Goal: Task Accomplishment & Management: Manage account settings

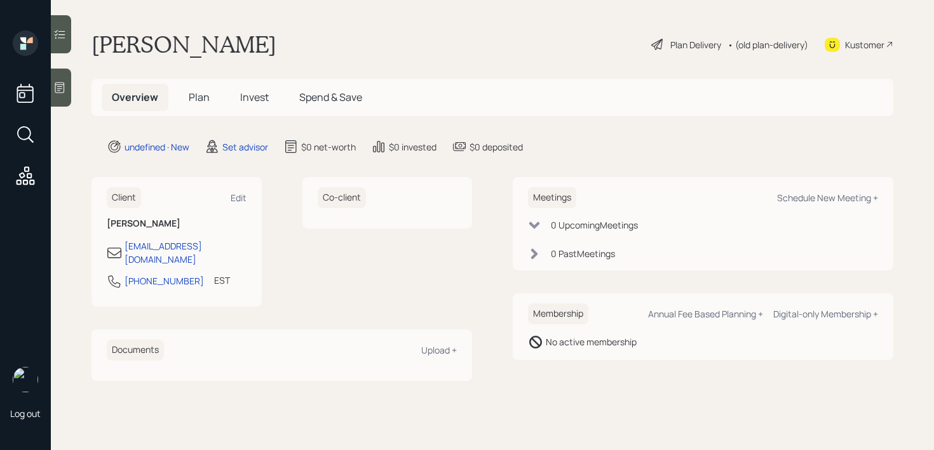
click at [57, 91] on icon at bounding box center [59, 87] width 13 height 13
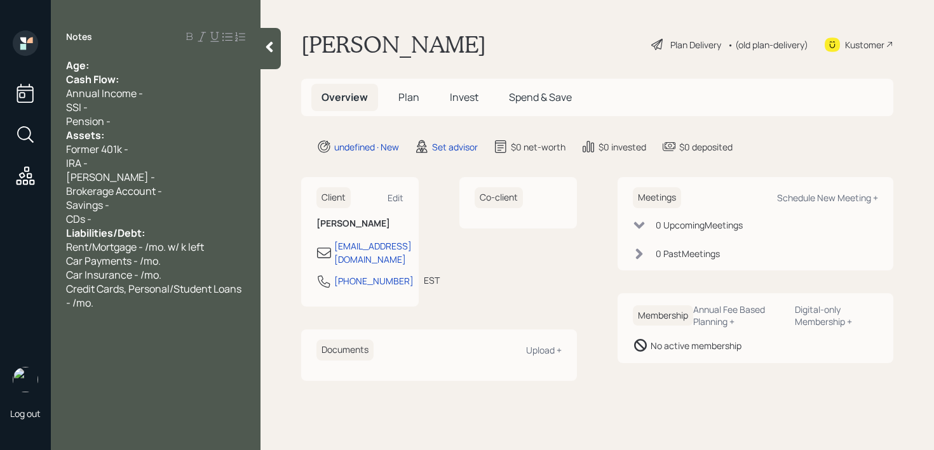
click at [150, 62] on div "Age:" at bounding box center [155, 65] width 179 height 14
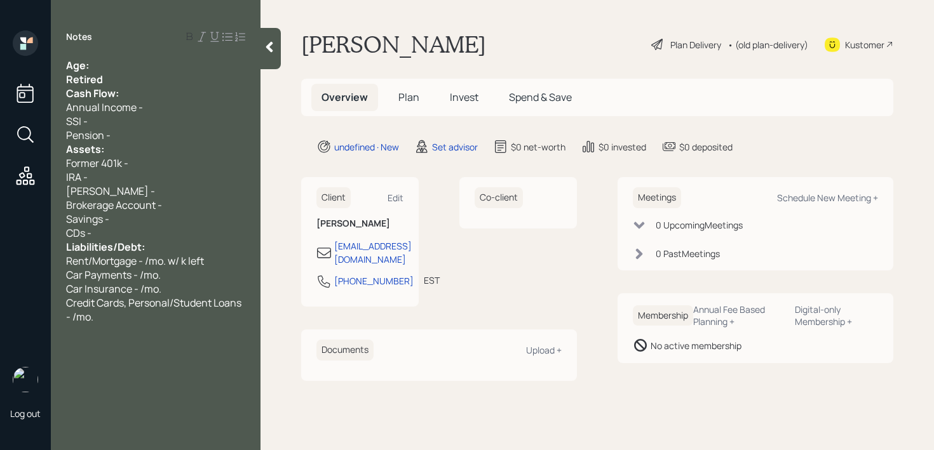
click at [116, 59] on div "Age:" at bounding box center [155, 65] width 179 height 14
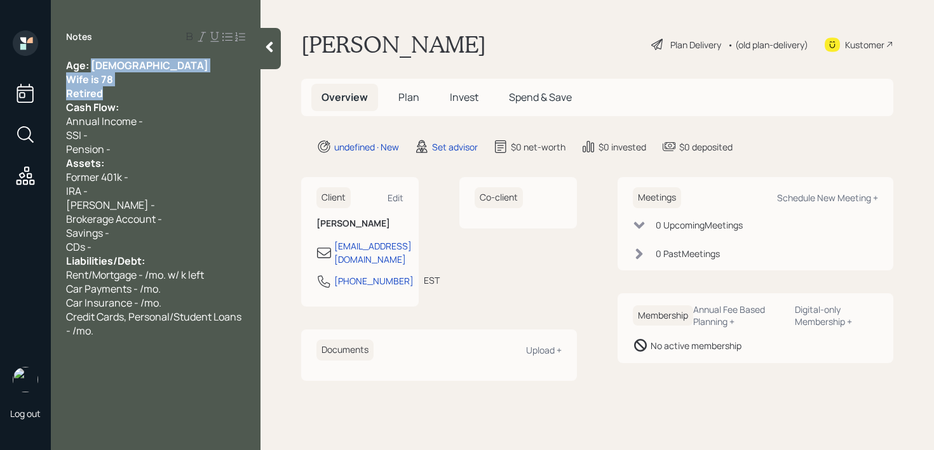
drag, startPoint x: 112, startPoint y: 90, endPoint x: 90, endPoint y: 64, distance: 34.3
click at [90, 64] on div "Age: [DEMOGRAPHIC_DATA] Wife is 78 Retired Cash Flow: Annual Income - SSI - Pen…" at bounding box center [155, 198] width 179 height 280
click at [162, 72] on div "Wife is 78" at bounding box center [155, 79] width 179 height 14
click at [149, 83] on div "Wife is 78" at bounding box center [155, 79] width 179 height 14
click at [149, 92] on div "Retired" at bounding box center [155, 93] width 179 height 14
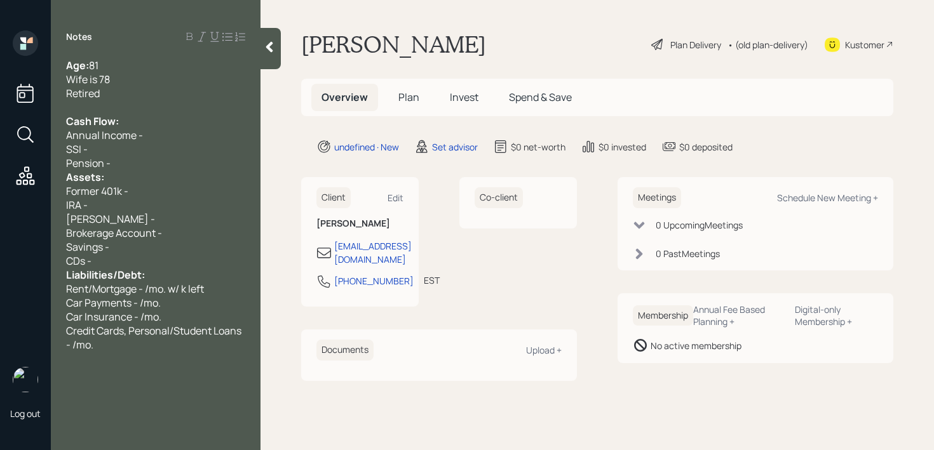
click at [170, 159] on div "Pension -" at bounding box center [155, 163] width 179 height 14
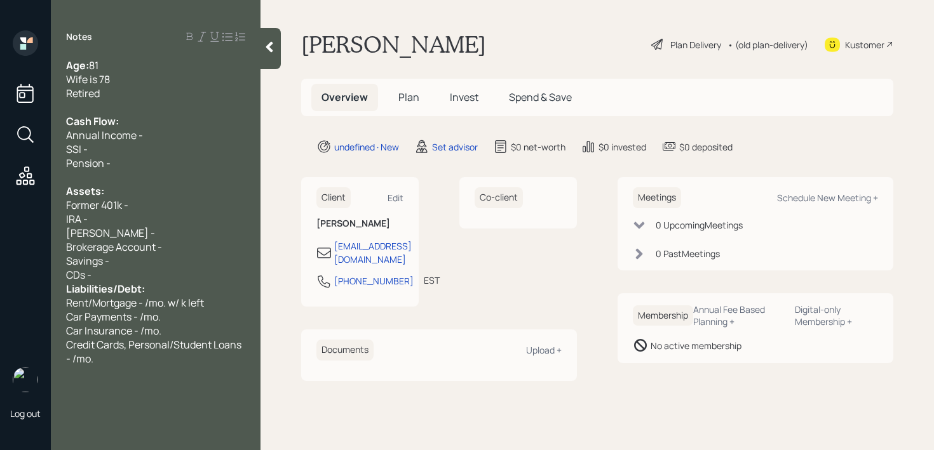
click at [133, 145] on div "SSI -" at bounding box center [155, 149] width 179 height 14
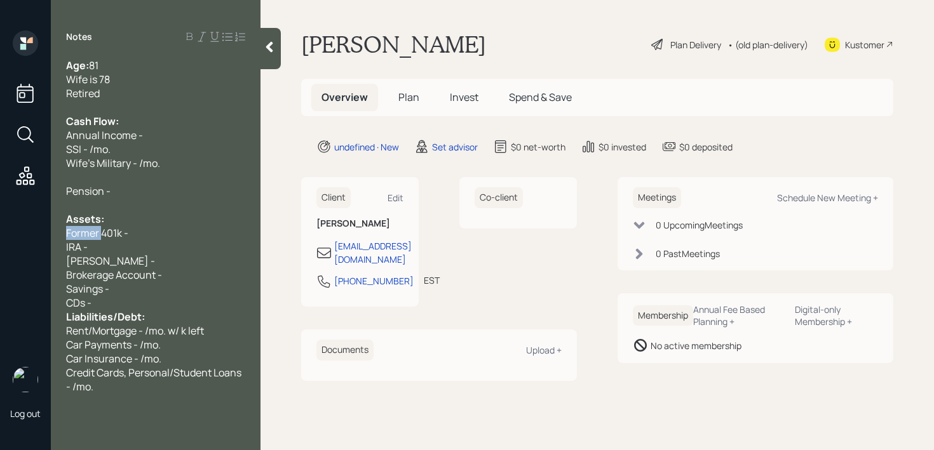
drag, startPoint x: 72, startPoint y: 227, endPoint x: 0, endPoint y: 227, distance: 71.8
click at [0, 227] on div "Log out Notes Age: [DEMOGRAPHIC_DATA] Wife is 78 Retired Cash Flow: Annual Inco…" at bounding box center [467, 225] width 934 height 450
click at [198, 238] on div "Wife's Former 401k -" at bounding box center [155, 233] width 179 height 14
click at [186, 248] on div "IRA -" at bounding box center [155, 247] width 179 height 14
drag, startPoint x: 198, startPoint y: 238, endPoint x: 9, endPoint y: 238, distance: 189.3
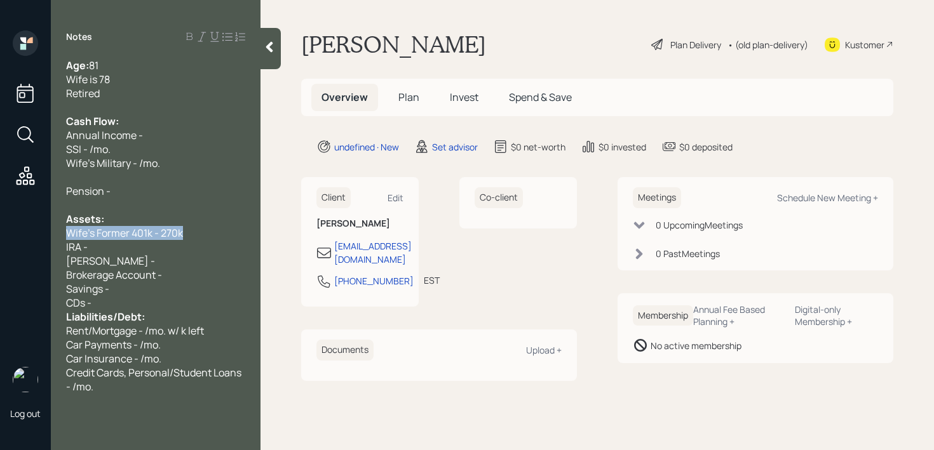
click at [9, 238] on div "Log out Notes Age: [DEMOGRAPHIC_DATA] Wife is 78 Retired Cash Flow: Annual Inco…" at bounding box center [467, 225] width 934 height 450
copy span "Wife's Former 401k - 270k"
click at [194, 234] on div "Wife's Former 401k - 270k" at bounding box center [155, 233] width 179 height 14
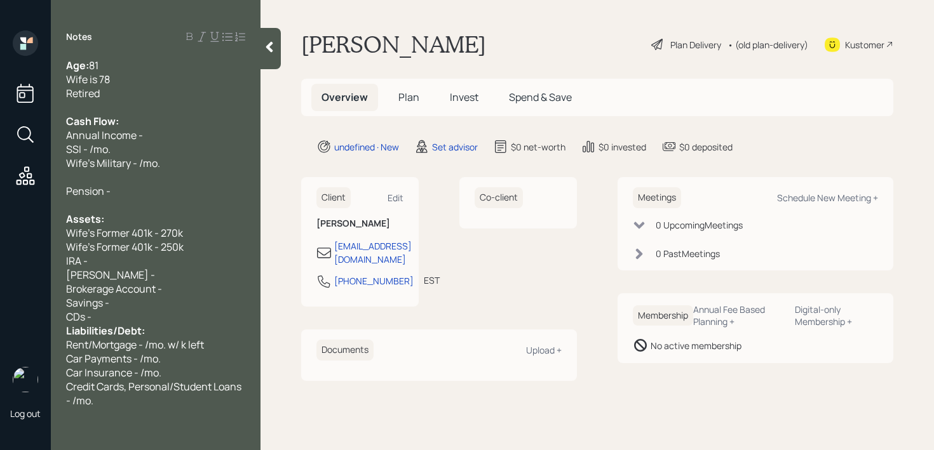
click at [151, 248] on span "Wife's Former 401k - 250k" at bounding box center [125, 247] width 118 height 14
drag, startPoint x: 127, startPoint y: 250, endPoint x: 5, endPoint y: 250, distance: 122.0
click at [5, 250] on div "Log out Notes Age: [DEMOGRAPHIC_DATA] Wife is 78 Retired Cash Flow: Annual Inco…" at bounding box center [467, 225] width 934 height 450
copy span "Wife's Former 401k #2 - 250k"
click at [210, 248] on div "Wife's Former 401k #2 - 250k" at bounding box center [155, 247] width 179 height 14
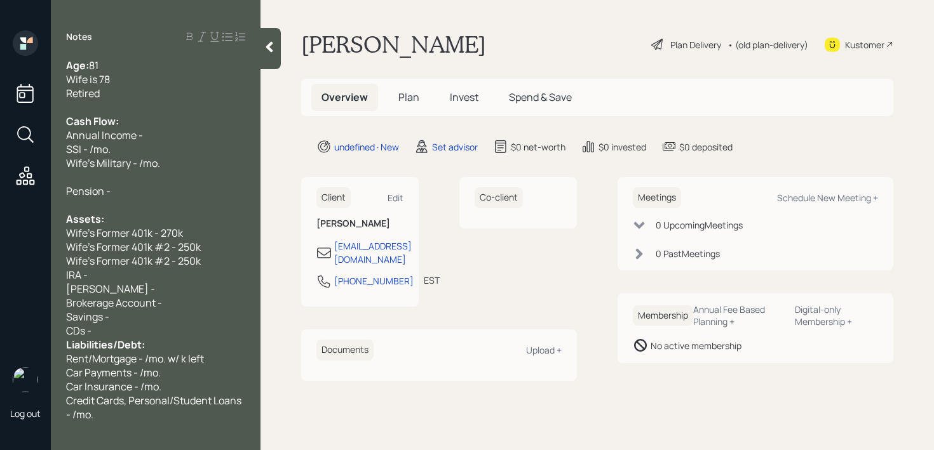
click at [172, 261] on span "Wife's Former 401k #2 - 250k" at bounding box center [133, 261] width 135 height 14
click at [205, 262] on div "Wife's Former 401k #3- 250k" at bounding box center [155, 261] width 179 height 14
click at [169, 298] on div "Brokerage Account -" at bounding box center [155, 303] width 179 height 14
click at [190, 290] on div "[PERSON_NAME] -" at bounding box center [155, 289] width 179 height 14
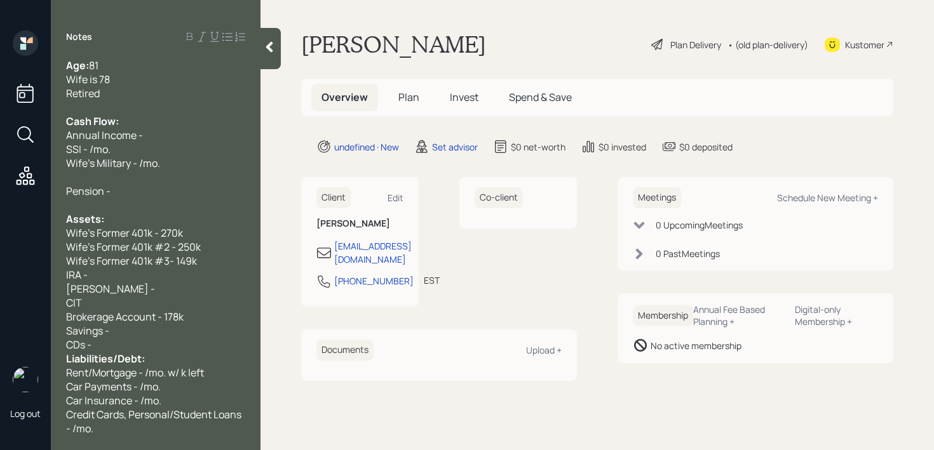
click at [151, 234] on span "Wife's Former 401k - 270k" at bounding box center [124, 233] width 117 height 14
drag, startPoint x: 154, startPoint y: 234, endPoint x: 98, endPoint y: 234, distance: 56.6
click at [98, 234] on span "Wife's Former 401k - 270k" at bounding box center [124, 233] width 117 height 14
drag, startPoint x: 155, startPoint y: 252, endPoint x: 102, endPoint y: 252, distance: 53.4
click at [102, 252] on span "Wife's Former 401k #2 - 250k" at bounding box center [133, 247] width 135 height 14
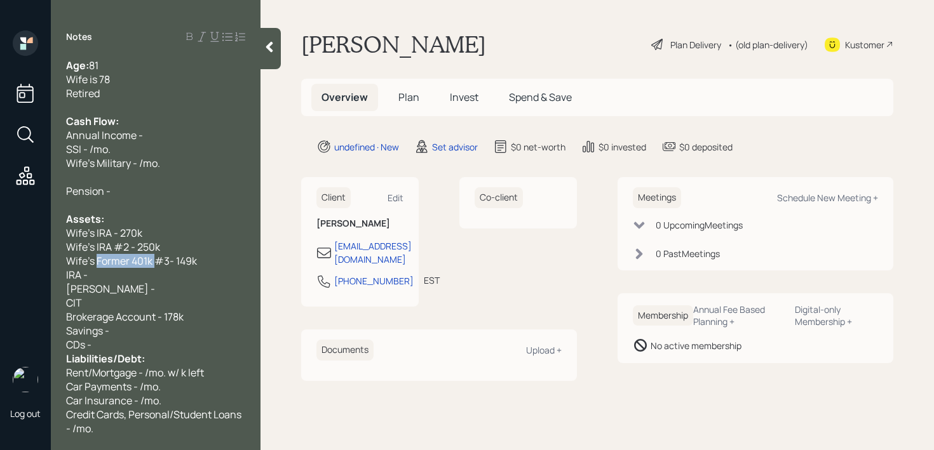
drag, startPoint x: 154, startPoint y: 264, endPoint x: 98, endPoint y: 264, distance: 55.9
click at [98, 264] on span "Wife's Former 401k #3- 149k" at bounding box center [131, 261] width 131 height 14
click at [122, 274] on div "IRA -" at bounding box center [155, 275] width 179 height 14
click at [186, 264] on div "Wife's IRA #3- 149k" at bounding box center [155, 261] width 179 height 14
click at [182, 286] on div "[PERSON_NAME] -" at bounding box center [155, 289] width 179 height 14
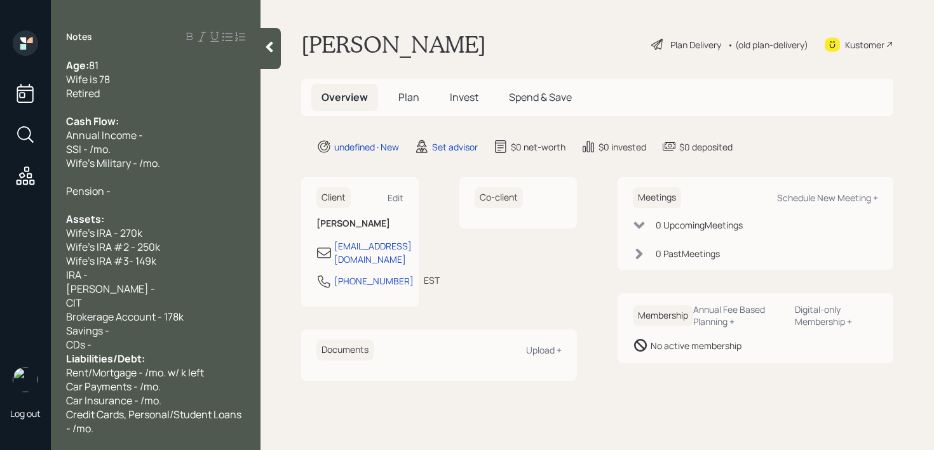
click at [170, 324] on div "Savings -" at bounding box center [155, 331] width 179 height 14
drag, startPoint x: 170, startPoint y: 294, endPoint x: 0, endPoint y: 294, distance: 170.3
click at [0, 294] on div "Log out Notes Age: [DEMOGRAPHIC_DATA] Wife is 78 Retired Cash Flow: Annual Inco…" at bounding box center [467, 225] width 934 height 450
click at [125, 302] on div "CIT" at bounding box center [155, 303] width 179 height 14
click at [151, 330] on div "Savings -" at bounding box center [155, 331] width 179 height 14
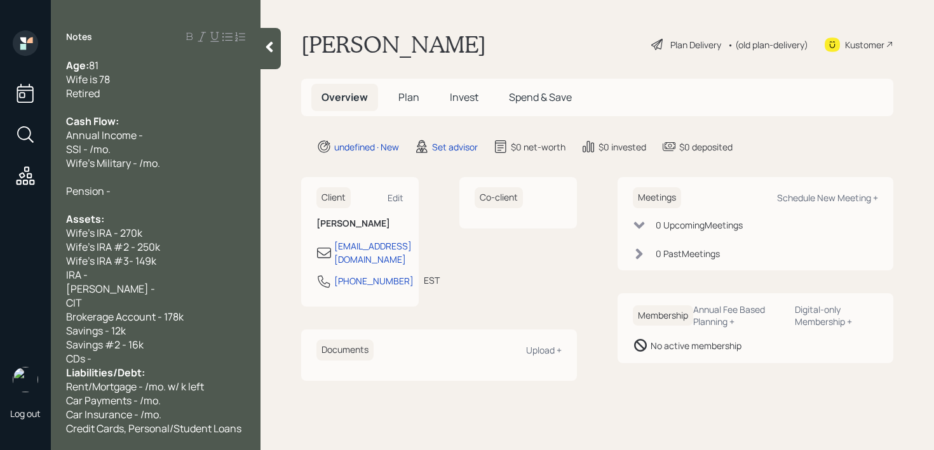
drag, startPoint x: 148, startPoint y: 353, endPoint x: 58, endPoint y: 353, distance: 90.2
click at [58, 353] on div "Age: [DEMOGRAPHIC_DATA] Wife is 78 Retired Cash Flow: Annual Income - SSI - /mo…" at bounding box center [156, 246] width 210 height 377
drag, startPoint x: 95, startPoint y: 295, endPoint x: 61, endPoint y: 279, distance: 37.5
click at [61, 279] on div "Age: [DEMOGRAPHIC_DATA] Wife is 78 Retired Cash Flow: Annual Income - SSI - /mo…" at bounding box center [156, 246] width 210 height 377
click at [83, 285] on span "[PERSON_NAME] -" at bounding box center [110, 289] width 89 height 14
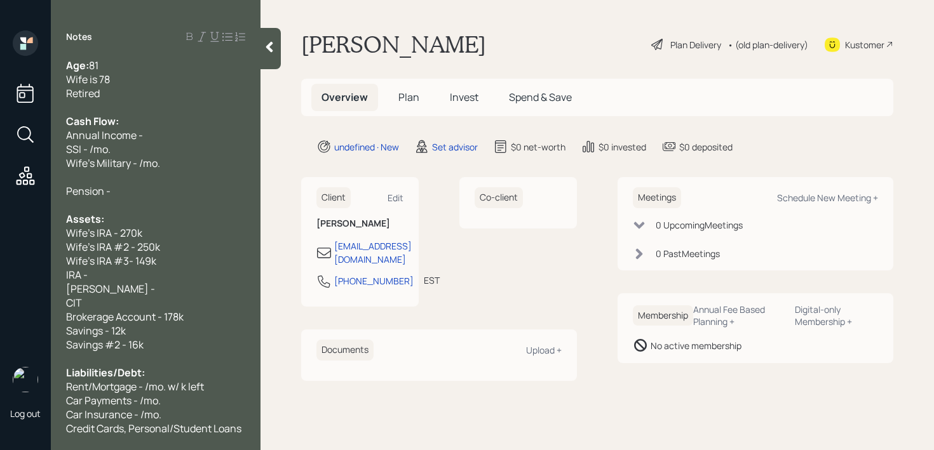
drag, startPoint x: 86, startPoint y: 299, endPoint x: 59, endPoint y: 279, distance: 34.1
click at [59, 279] on div "Age: [DEMOGRAPHIC_DATA] Wife is 78 Retired Cash Flow: Annual Income - SSI - /mo…" at bounding box center [156, 246] width 210 height 377
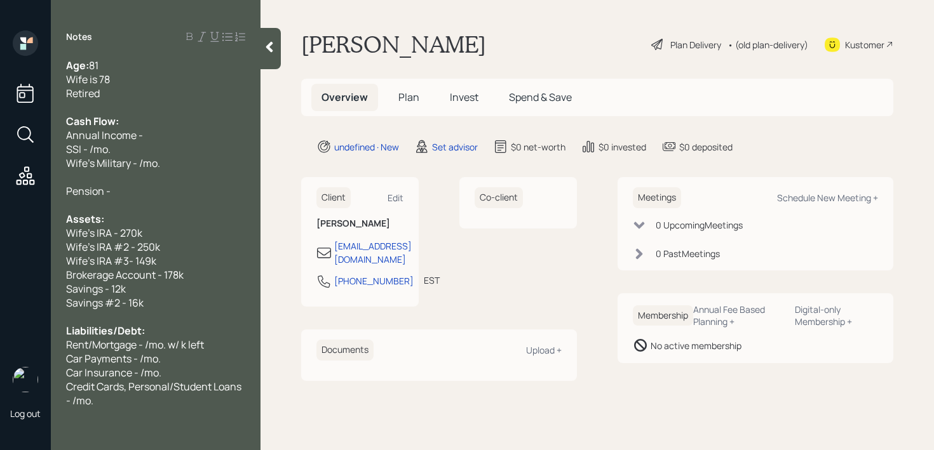
click at [143, 165] on span "Wife's Military - /mo." at bounding box center [113, 163] width 94 height 14
click at [180, 152] on div "SSI - /mo." at bounding box center [155, 149] width 179 height 14
click at [98, 146] on span "SSI - /mo." at bounding box center [88, 149] width 44 height 14
drag, startPoint x: 108, startPoint y: 407, endPoint x: 108, endPoint y: 389, distance: 17.2
click at [108, 407] on div "Credit Cards, Personal/Student Loans - /mo." at bounding box center [155, 394] width 179 height 28
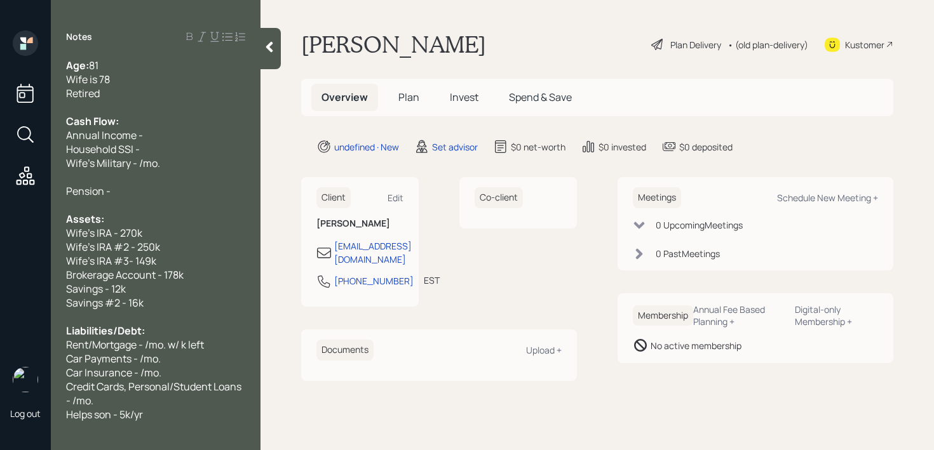
click at [109, 415] on span "Helps son - 5k/yr" at bounding box center [104, 415] width 77 height 14
click at [114, 415] on span "Helps son - 5k/yr" at bounding box center [104, 415] width 77 height 14
click at [152, 154] on div "Household SSI -" at bounding box center [155, 149] width 179 height 14
click at [165, 143] on div "Household SSI -" at bounding box center [155, 149] width 179 height 14
click at [203, 157] on div "Wife's Military - /mo." at bounding box center [155, 163] width 179 height 14
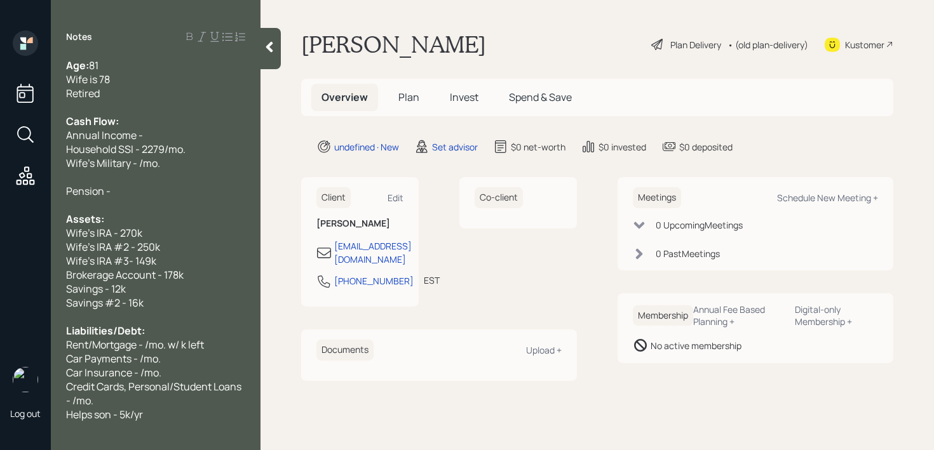
click at [188, 135] on div "Annual Income -" at bounding box center [155, 135] width 179 height 14
drag, startPoint x: 188, startPoint y: 135, endPoint x: 0, endPoint y: 137, distance: 188.1
click at [0, 137] on div "Log out Notes Age: [DEMOGRAPHIC_DATA] Wife is 78 Retired Cash Flow: Annual Inco…" at bounding box center [467, 225] width 934 height 450
click at [194, 170] on div at bounding box center [155, 177] width 179 height 14
drag, startPoint x: 201, startPoint y: 129, endPoint x: 0, endPoint y: 144, distance: 201.3
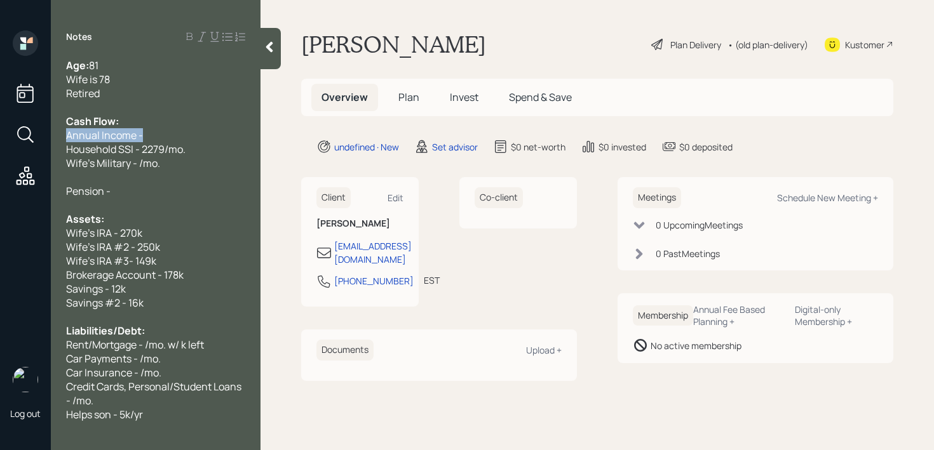
click at [0, 144] on div "Log out Notes Age: [DEMOGRAPHIC_DATA] Wife is 78 Retired Cash Flow: Annual Inco…" at bounding box center [467, 225] width 934 height 450
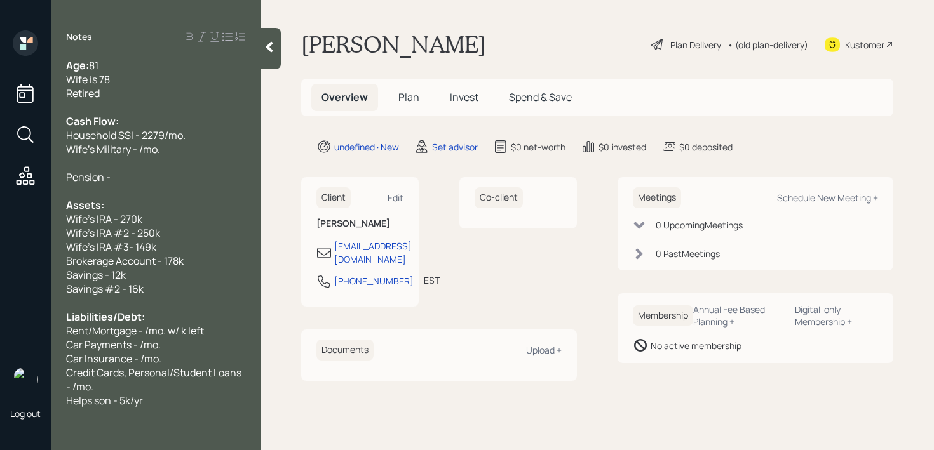
click at [139, 155] on span "Wife's Military - /mo." at bounding box center [113, 149] width 94 height 14
click at [159, 322] on div "Liabilities/Debt:" at bounding box center [155, 317] width 179 height 14
click at [154, 397] on div "Helps son - 5k/yr" at bounding box center [155, 401] width 179 height 14
click at [136, 375] on span "Credit Cards, Personal/Student Loans - /mo." at bounding box center [154, 380] width 177 height 28
drag, startPoint x: 125, startPoint y: 379, endPoint x: 63, endPoint y: 339, distance: 73.1
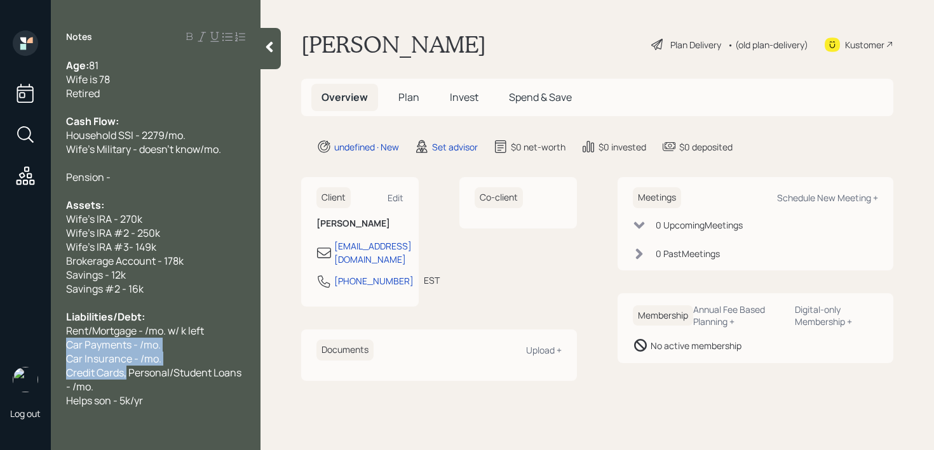
click at [63, 339] on div "Age: [DEMOGRAPHIC_DATA] Wife is 78 Retired Cash Flow: Household SSI - 2279/mo. …" at bounding box center [156, 232] width 210 height 349
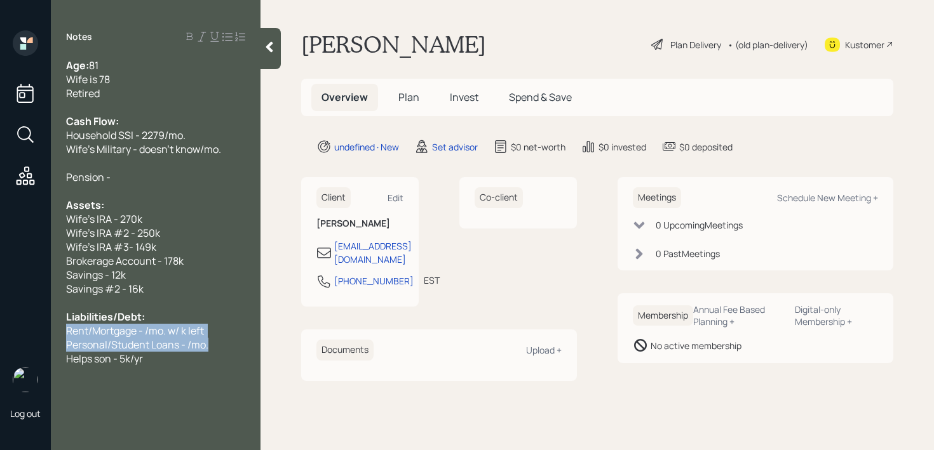
drag, startPoint x: 215, startPoint y: 345, endPoint x: 51, endPoint y: 332, distance: 163.8
click at [51, 332] on div "Age: [DEMOGRAPHIC_DATA] Wife is 78 Retired Cash Flow: Household SSI - 2279/mo. …" at bounding box center [156, 212] width 210 height 308
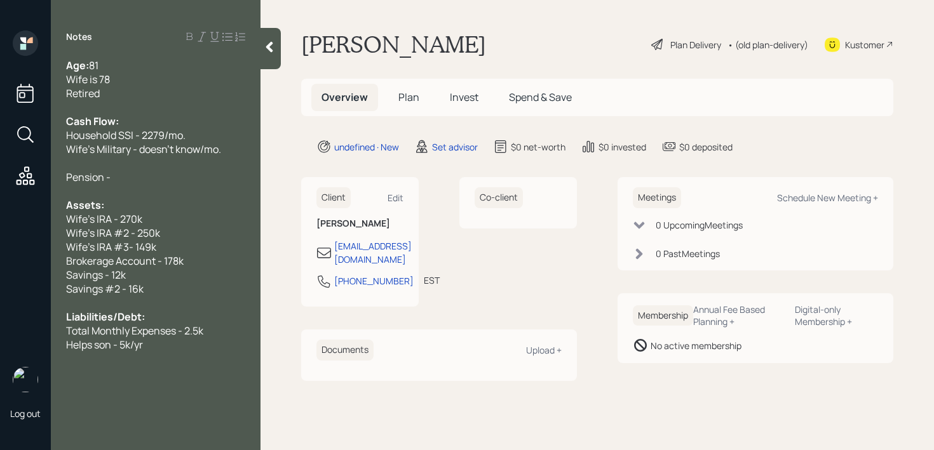
click at [153, 187] on div at bounding box center [155, 191] width 179 height 14
drag, startPoint x: 163, startPoint y: 163, endPoint x: 18, endPoint y: 166, distance: 144.3
click at [19, 166] on div "Log out Notes Age: [DEMOGRAPHIC_DATA] Wife is 78 Retired Cash Flow: Household S…" at bounding box center [467, 225] width 934 height 450
drag, startPoint x: 83, startPoint y: 170, endPoint x: 106, endPoint y: 173, distance: 23.7
click at [83, 170] on span "Pension -" at bounding box center [88, 177] width 44 height 14
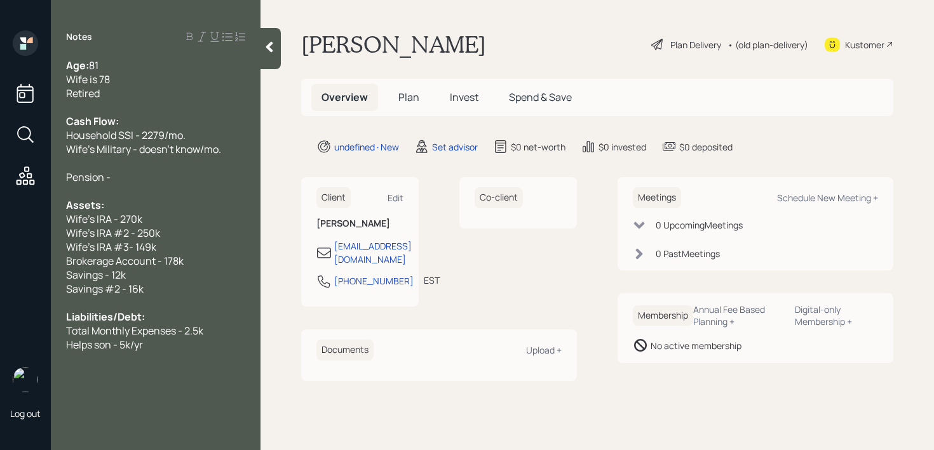
click at [137, 174] on div "Pension -" at bounding box center [155, 177] width 179 height 14
drag, startPoint x: 126, startPoint y: 177, endPoint x: 0, endPoint y: 177, distance: 125.8
click at [0, 177] on div "Log out Notes Age: [DEMOGRAPHIC_DATA] Wife is 78 Retired Cash Flow: Household S…" at bounding box center [467, 225] width 934 height 450
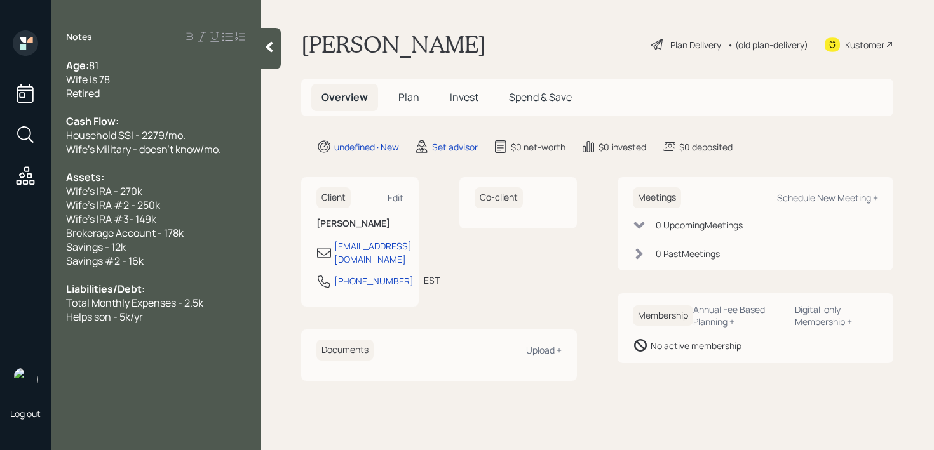
click at [276, 58] on div at bounding box center [271, 48] width 20 height 41
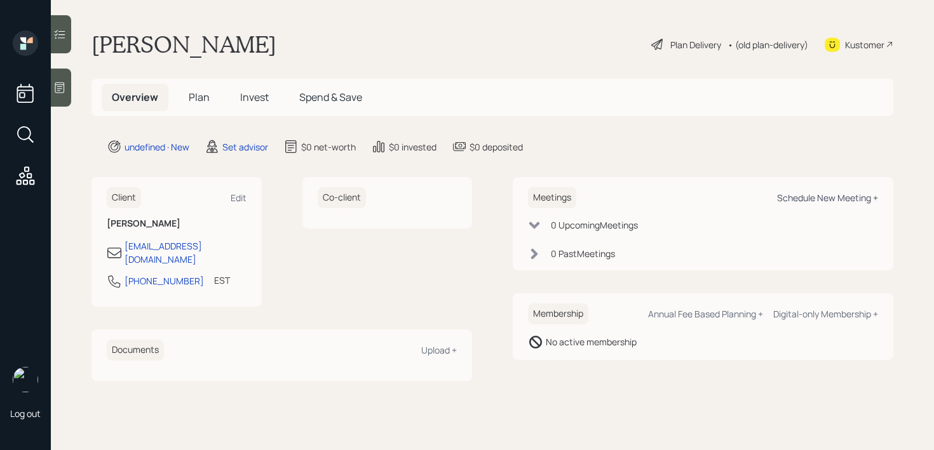
click at [809, 198] on div "Schedule New Meeting +" at bounding box center [827, 198] width 101 height 12
select select "round-[PERSON_NAME]"
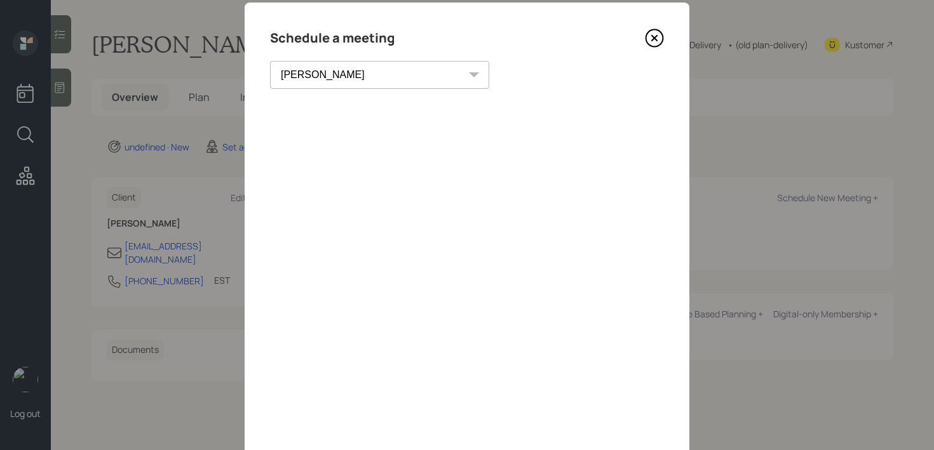
scroll to position [27, 0]
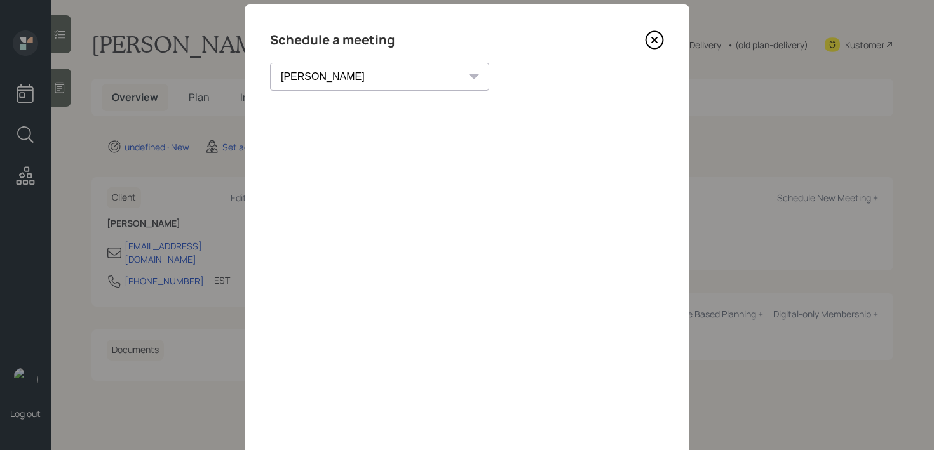
click at [653, 38] on icon at bounding box center [654, 39] width 5 height 5
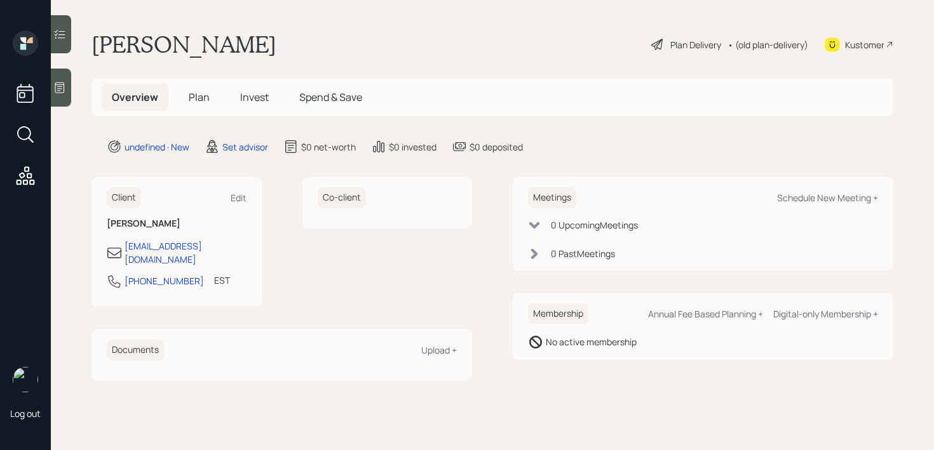
click at [65, 96] on div at bounding box center [61, 88] width 20 height 38
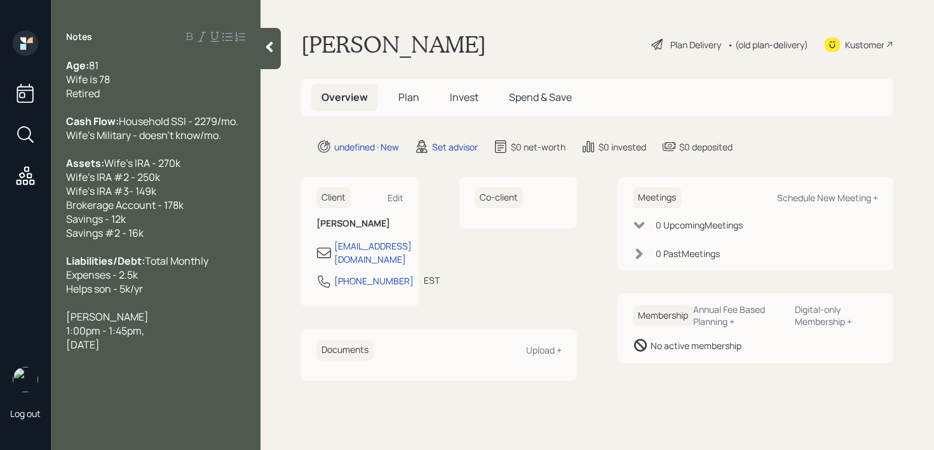
click at [865, 40] on div "Kustomer" at bounding box center [864, 44] width 39 height 13
click at [264, 52] on icon at bounding box center [269, 47] width 13 height 13
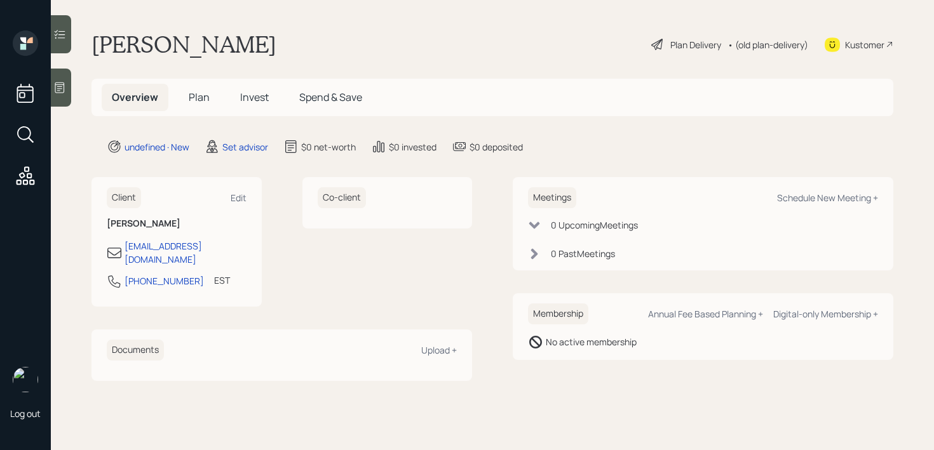
click at [58, 80] on div at bounding box center [61, 88] width 20 height 38
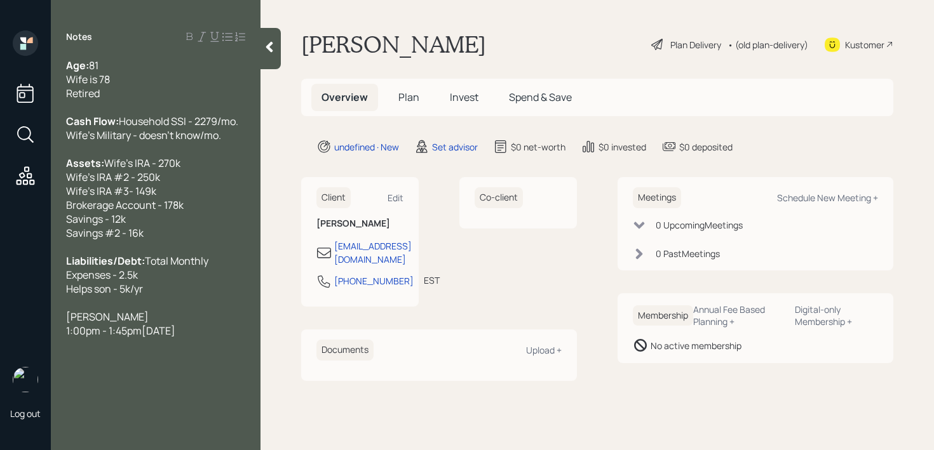
drag, startPoint x: 224, startPoint y: 379, endPoint x: 22, endPoint y: 336, distance: 206.5
click at [22, 336] on div "Log out Notes Age: [DEMOGRAPHIC_DATA] Wife is 78 Retired Cash Flow: Household S…" at bounding box center [467, 225] width 934 height 450
click at [262, 72] on main "[PERSON_NAME] Plan Delivery • (old plan-delivery) Kustomer Overview Plan Invest…" at bounding box center [598, 225] width 674 height 450
click at [269, 58] on div at bounding box center [271, 48] width 20 height 41
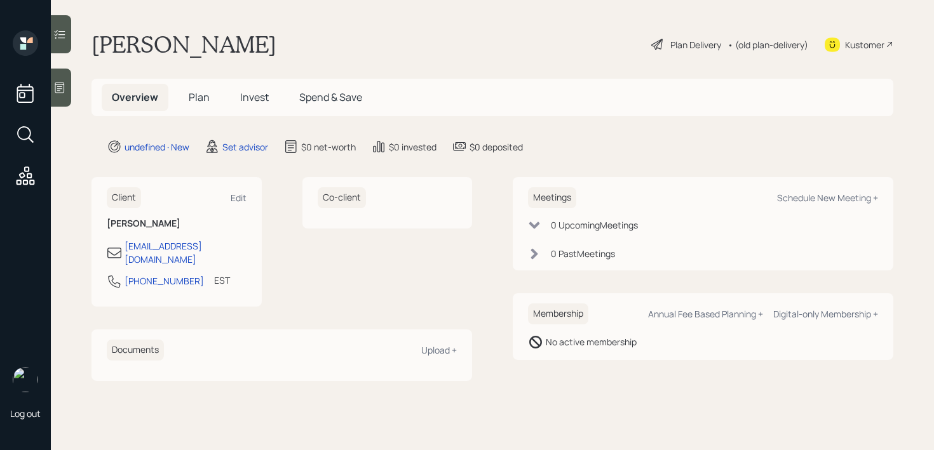
click at [426, 59] on main "[PERSON_NAME] Plan Delivery • (old plan-delivery) Kustomer Overview Plan Invest…" at bounding box center [492, 225] width 883 height 450
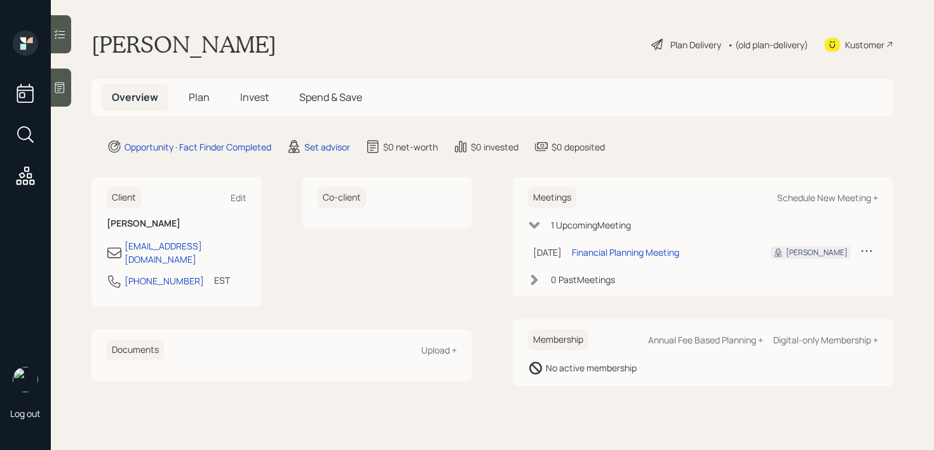
click at [54, 79] on div at bounding box center [61, 88] width 20 height 38
click at [67, 95] on div at bounding box center [61, 88] width 20 height 38
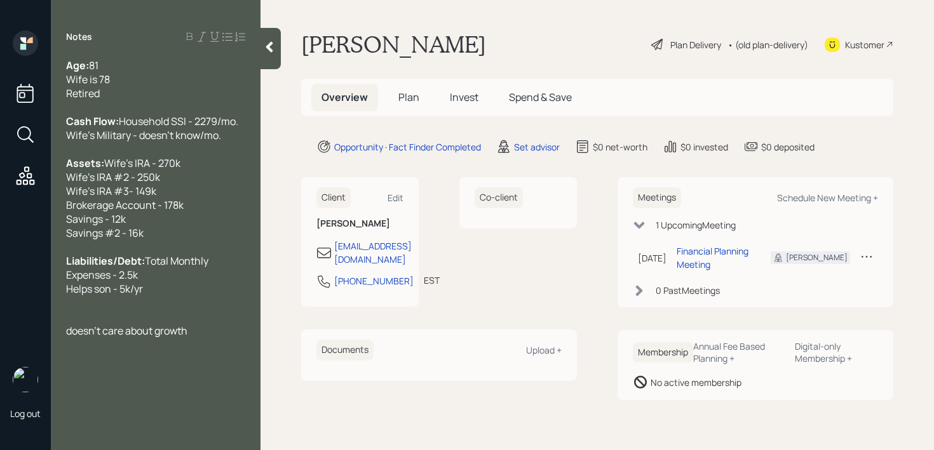
click at [73, 338] on span "doesn't care about growth" at bounding box center [126, 331] width 121 height 14
click at [158, 368] on div "Notes Age: 81 Wife is 78 Retired Cash Flow: Household SSI - 2279/mo. Wife's Mil…" at bounding box center [156, 232] width 210 height 405
click at [194, 338] on div "Doesn't care about growth" at bounding box center [155, 331] width 179 height 14
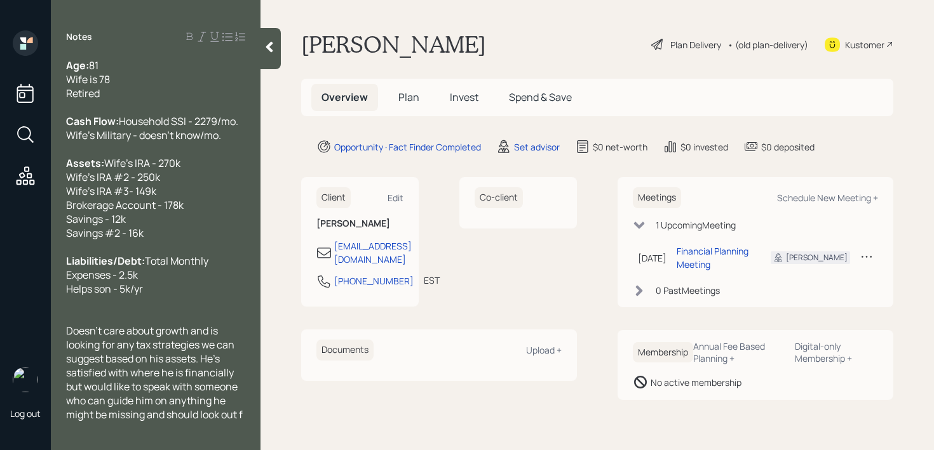
scroll to position [28, 0]
click at [165, 290] on div "Liabilities/Debt: Total Monthly Expenses - 2.5k Helps son - 5k/yr" at bounding box center [155, 275] width 179 height 42
click at [169, 301] on div at bounding box center [155, 302] width 179 height 14
click at [150, 422] on div "Doesn't care about growth and is looking for any tax strategies we can suggest …" at bounding box center [155, 366] width 179 height 112
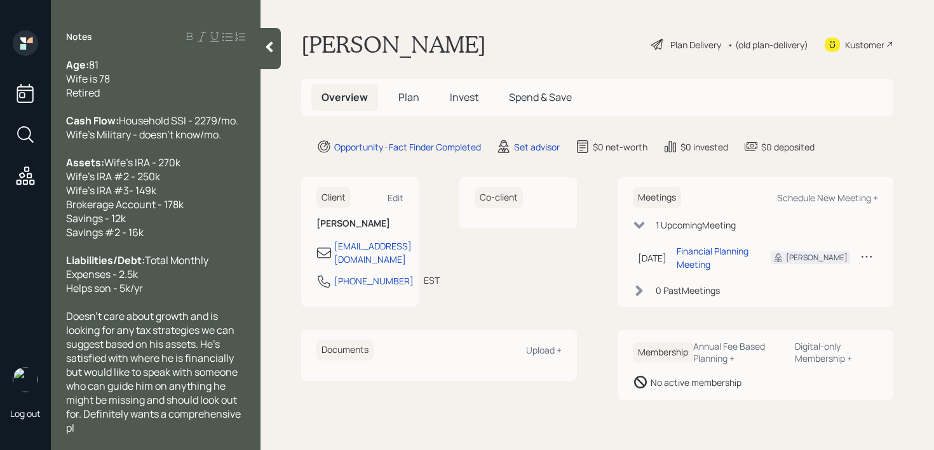
scroll to position [28, 0]
click at [279, 55] on div at bounding box center [271, 48] width 20 height 41
